Goal: Transaction & Acquisition: Purchase product/service

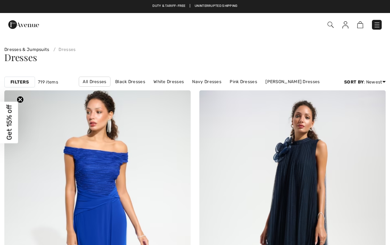
checkbox input "true"
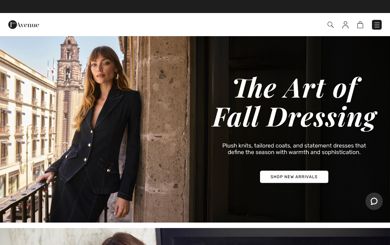
click at [380, 23] on img at bounding box center [377, 24] width 7 height 7
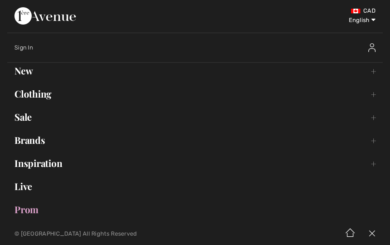
click at [23, 115] on link "Sale Toggle submenu" at bounding box center [195, 117] width 376 height 16
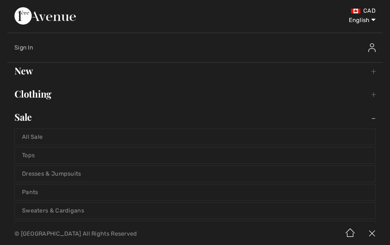
click at [40, 154] on link "Tops" at bounding box center [195, 155] width 361 height 16
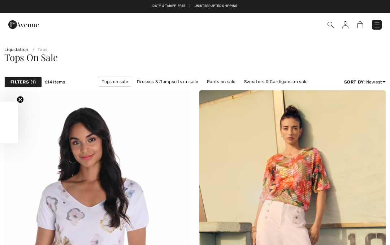
checkbox input "true"
click at [23, 82] on strong "Filters" at bounding box center [19, 82] width 18 height 7
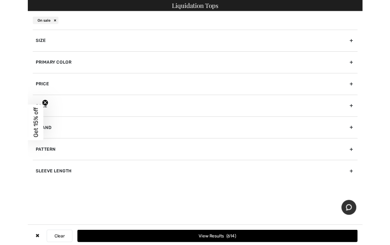
scroll to position [108, 0]
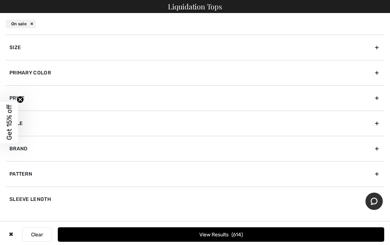
click at [375, 76] on div "Primary Color" at bounding box center [195, 72] width 379 height 25
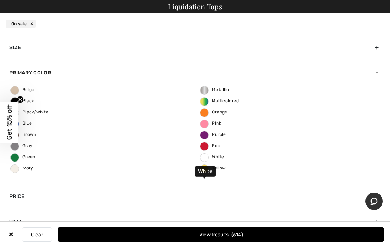
click at [207, 157] on span "White" at bounding box center [213, 156] width 24 height 5
click at [0, 0] on input "White" at bounding box center [0, 0] width 0 height 0
click at [259, 233] on button "View Results 18" at bounding box center [221, 234] width 327 height 14
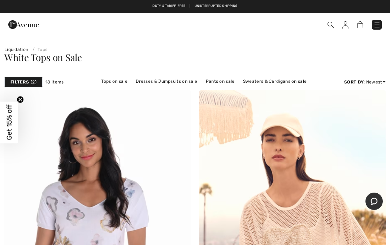
click at [29, 82] on div "Filters 2" at bounding box center [23, 82] width 38 height 11
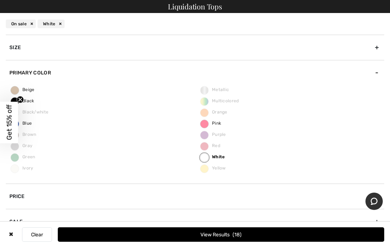
click at [44, 233] on button "Clear" at bounding box center [37, 234] width 30 height 14
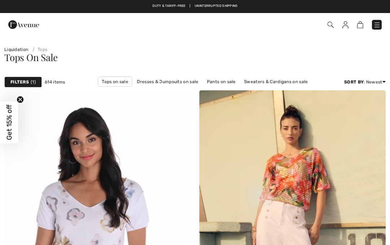
checkbox input "true"
click at [32, 82] on span "1" at bounding box center [33, 82] width 5 height 7
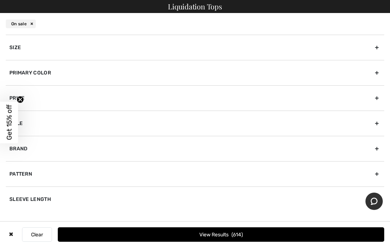
click at [378, 47] on div "Size" at bounding box center [195, 47] width 379 height 25
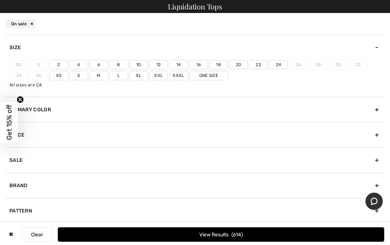
click at [180, 63] on label "14" at bounding box center [178, 64] width 19 height 9
click at [0, 0] on input"] "14" at bounding box center [0, 0] width 0 height 0
click at [242, 233] on span "115" at bounding box center [237, 235] width 11 height 6
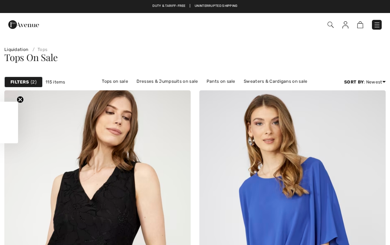
checkbox input "true"
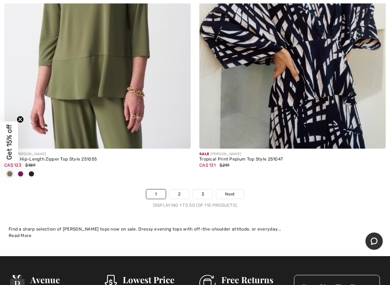
scroll to position [8164, 0]
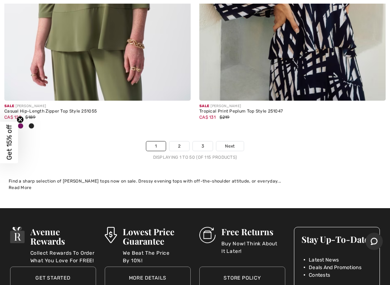
click at [234, 143] on span "Next" at bounding box center [230, 146] width 10 height 7
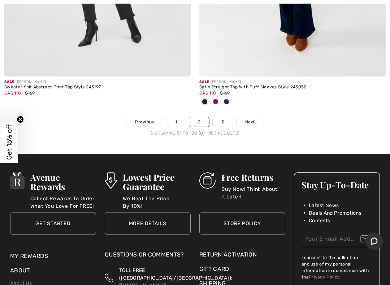
scroll to position [8201, 0]
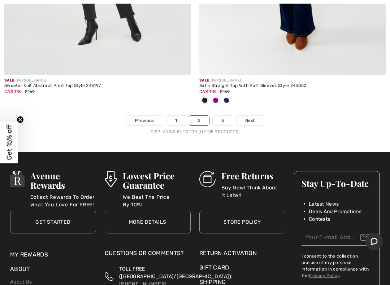
click at [256, 116] on link "Next" at bounding box center [250, 120] width 27 height 9
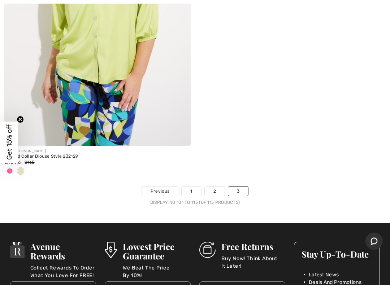
scroll to position [2514, 0]
click at [189, 189] on link "1" at bounding box center [191, 191] width 19 height 9
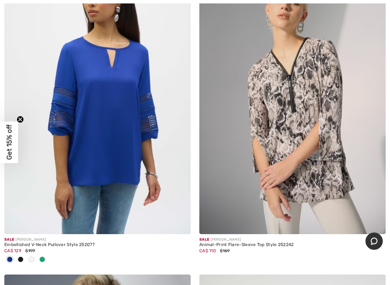
scroll to position [444, 0]
click at [117, 163] on img at bounding box center [97, 95] width 186 height 280
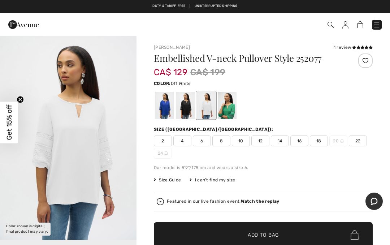
click at [279, 138] on span "14" at bounding box center [280, 140] width 18 height 11
click at [287, 233] on span "✔ Added to Bag Add to Bag" at bounding box center [263, 234] width 219 height 25
